Goal: Navigation & Orientation: Find specific page/section

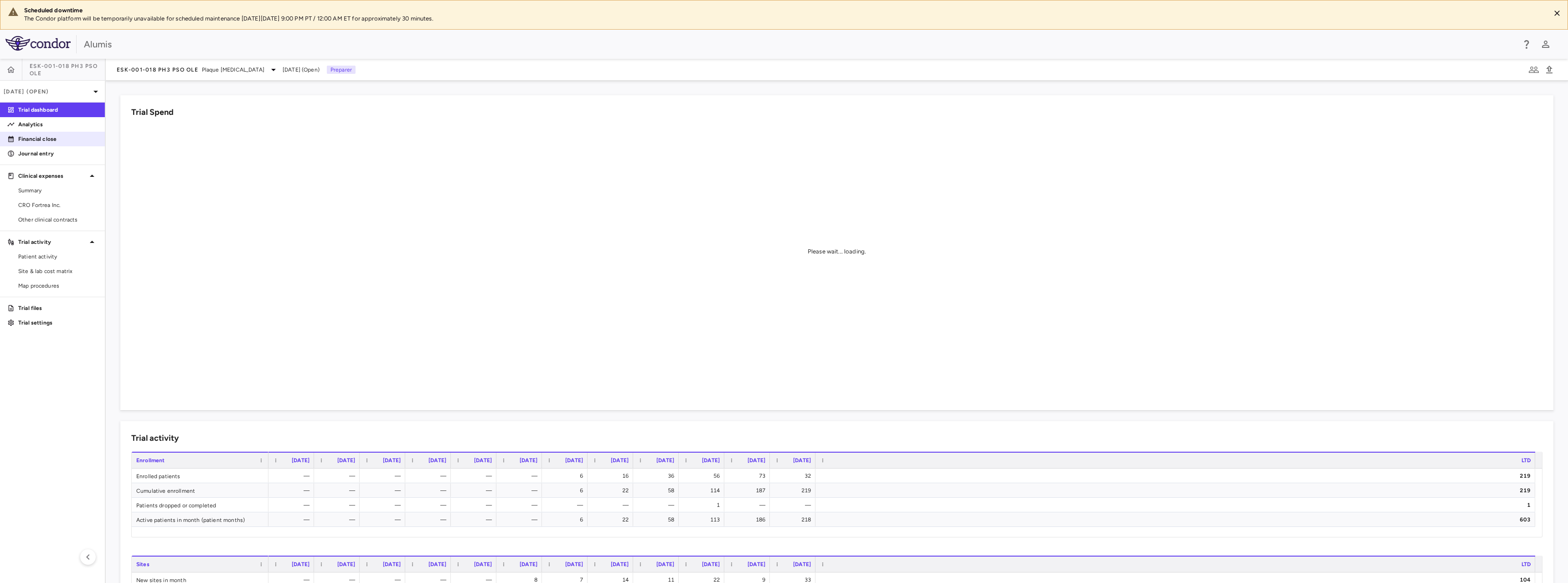
click at [57, 136] on p "Financial close" at bounding box center [58, 139] width 79 height 8
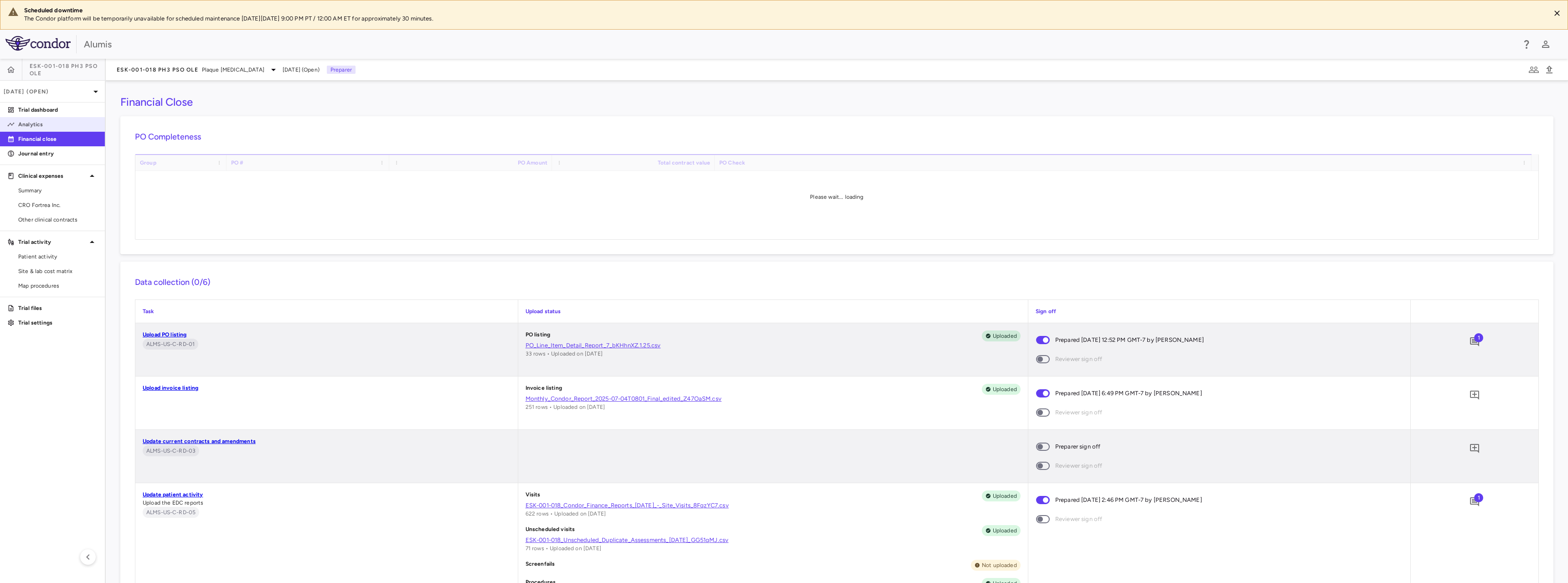
click at [43, 122] on p "Analytics" at bounding box center [58, 124] width 79 height 8
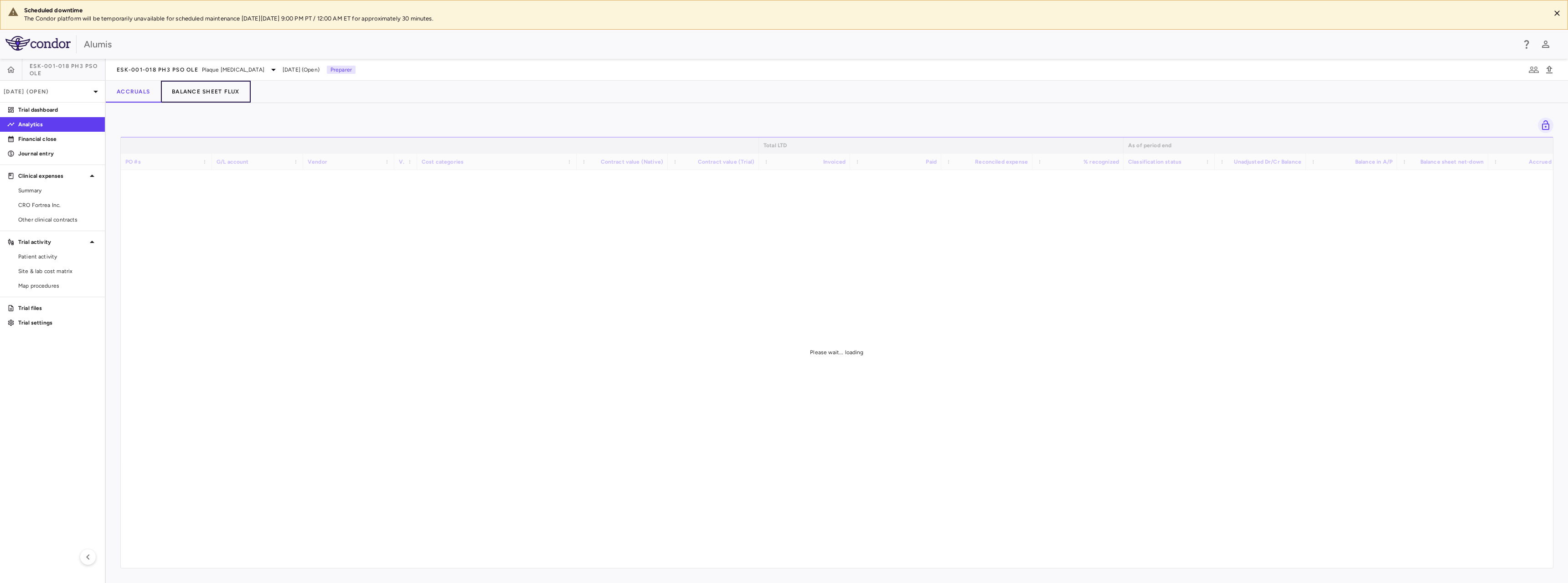
click at [234, 97] on button "Balance Sheet Flux" at bounding box center [206, 92] width 90 height 22
click at [118, 96] on button "Accruals" at bounding box center [133, 92] width 55 height 22
